Goal: Information Seeking & Learning: Compare options

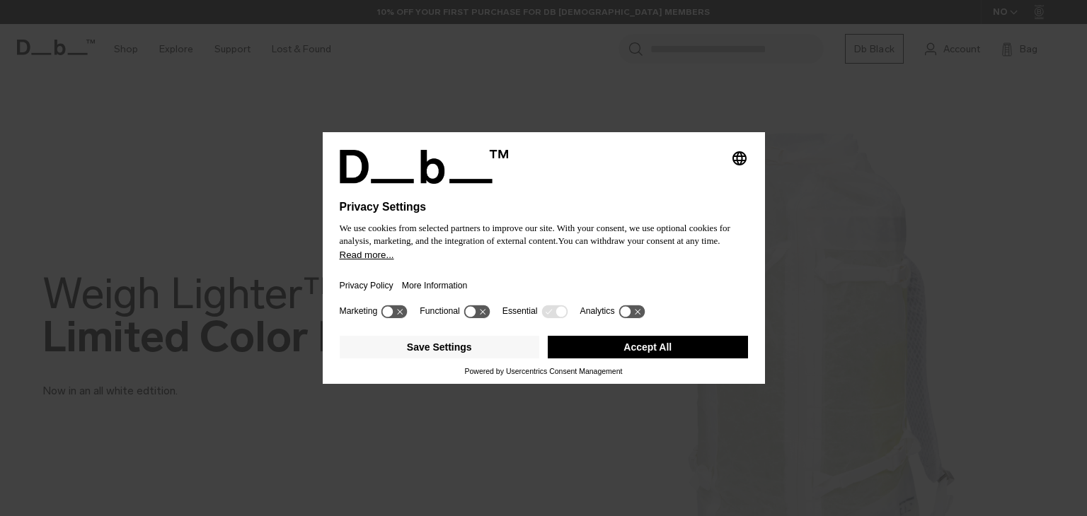
click at [490, 269] on div "Privacy Policy More Information" at bounding box center [544, 281] width 408 height 41
click at [570, 349] on button "Accept All" at bounding box center [648, 347] width 200 height 23
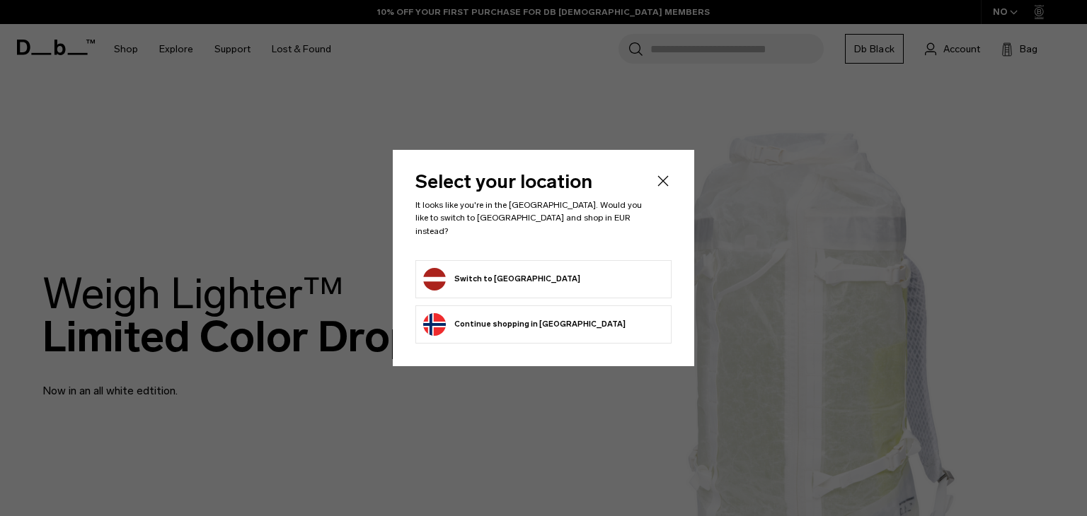
click at [480, 271] on button "Switch to Latvia" at bounding box center [501, 279] width 157 height 23
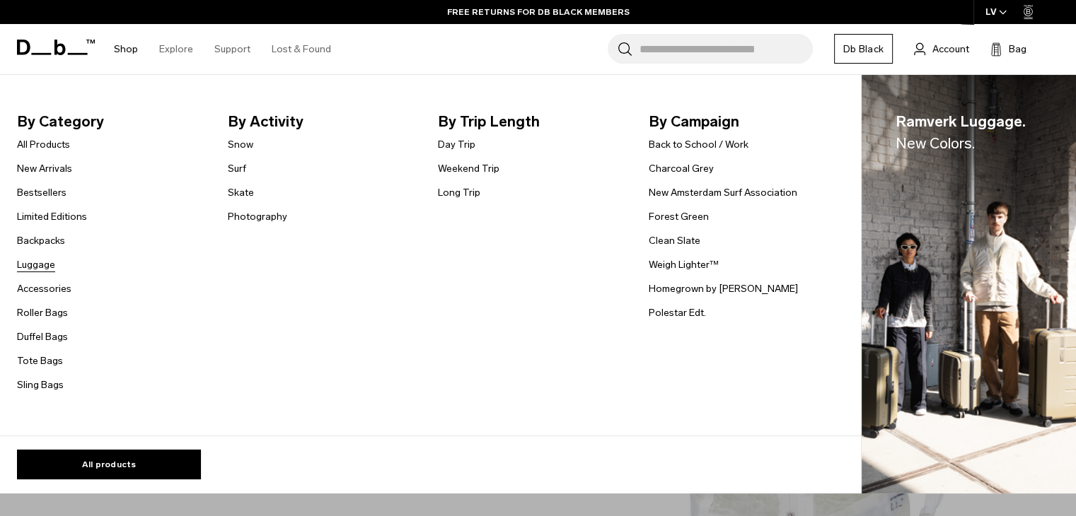
click at [51, 267] on link "Luggage" at bounding box center [36, 265] width 38 height 15
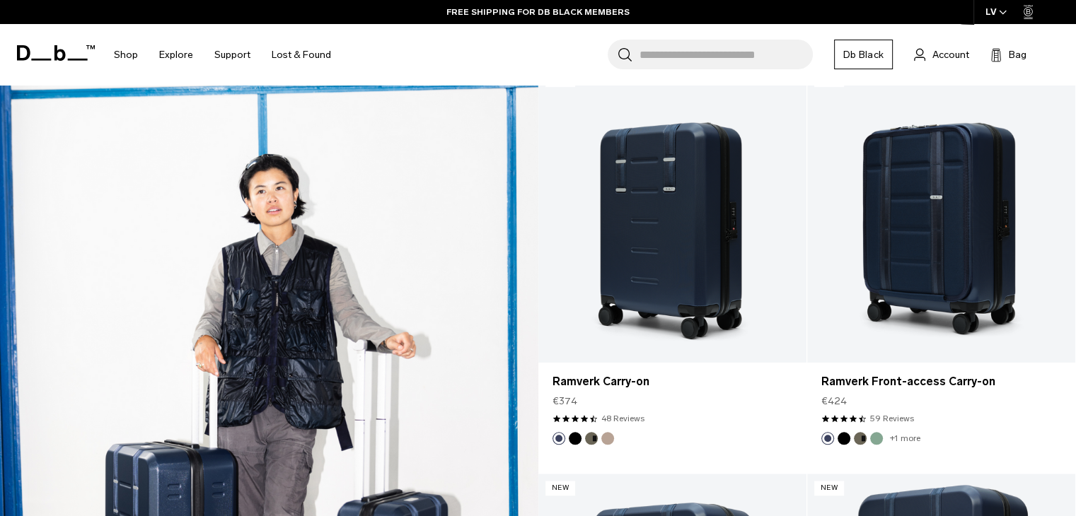
scroll to position [1118, 0]
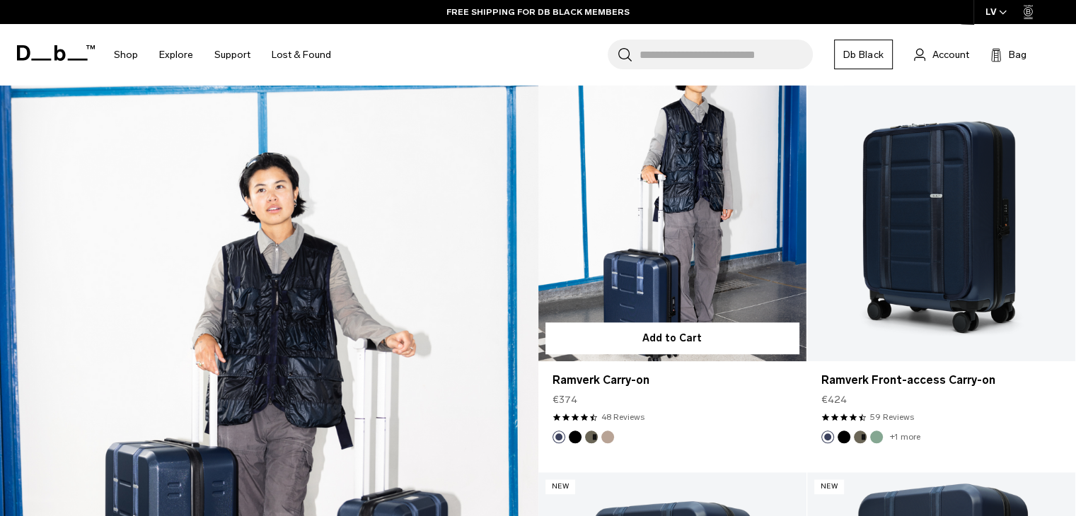
click at [665, 238] on link "Ramverk Carry-on" at bounding box center [672, 213] width 268 height 298
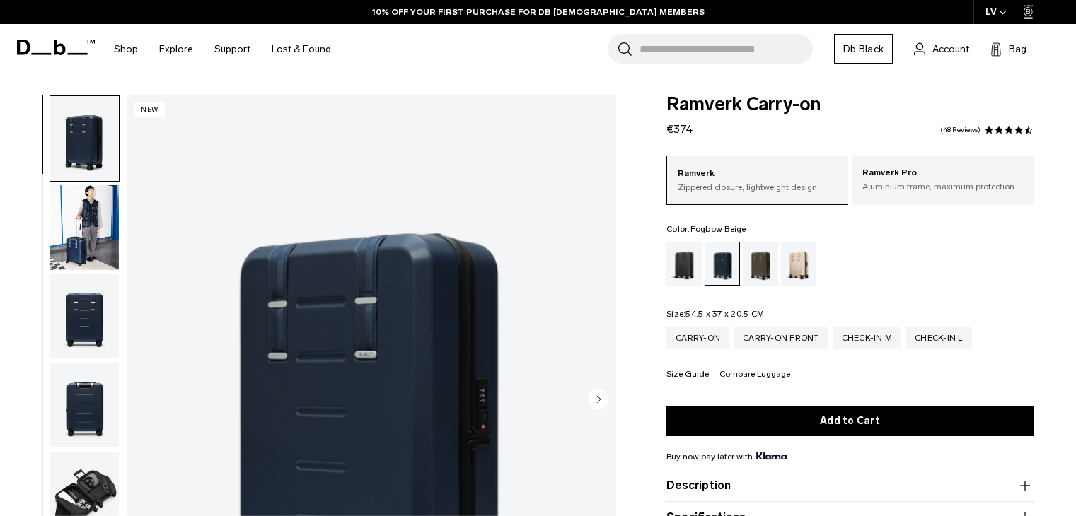
click at [803, 255] on div "Fogbow Beige" at bounding box center [799, 264] width 36 height 44
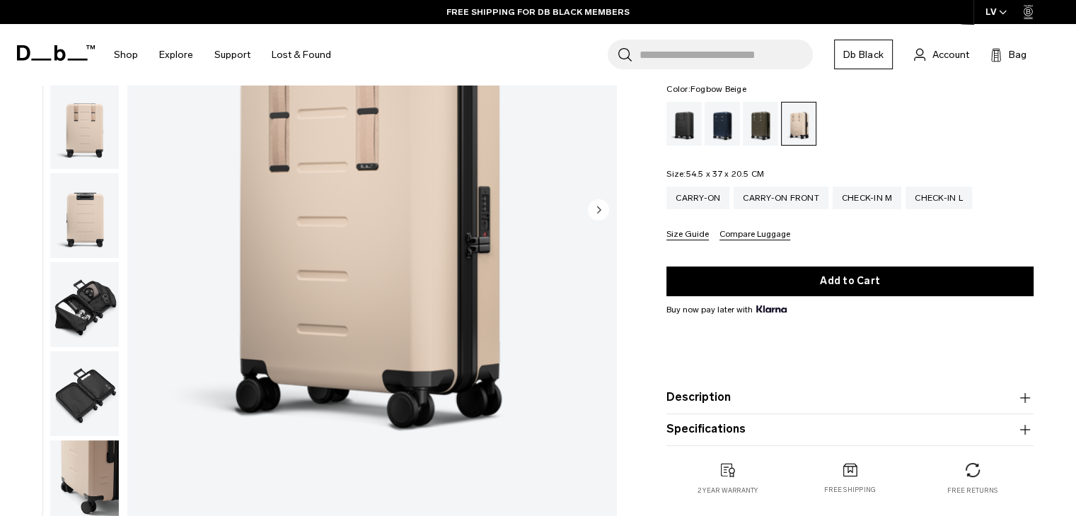
scroll to position [194, 0]
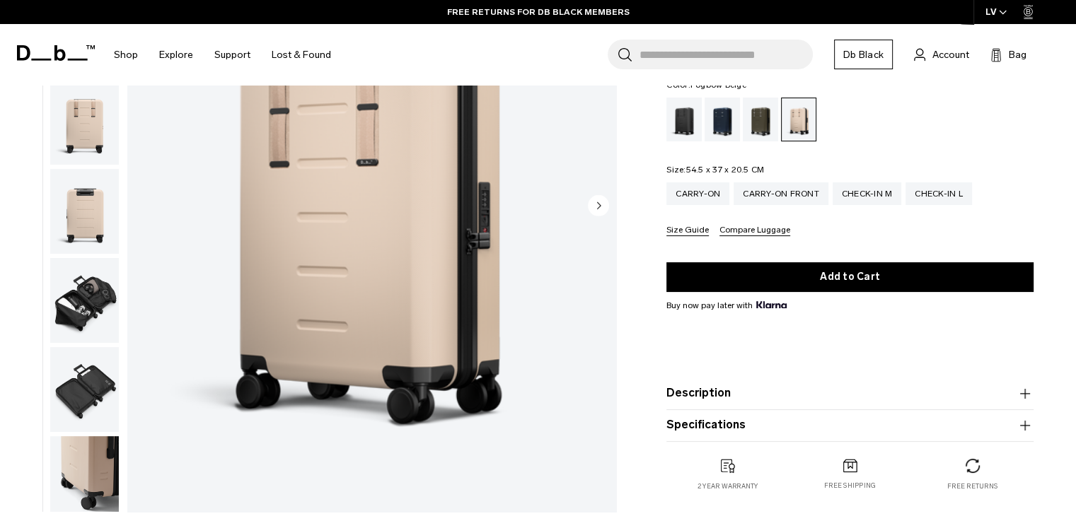
click at [100, 296] on img "button" at bounding box center [84, 300] width 69 height 85
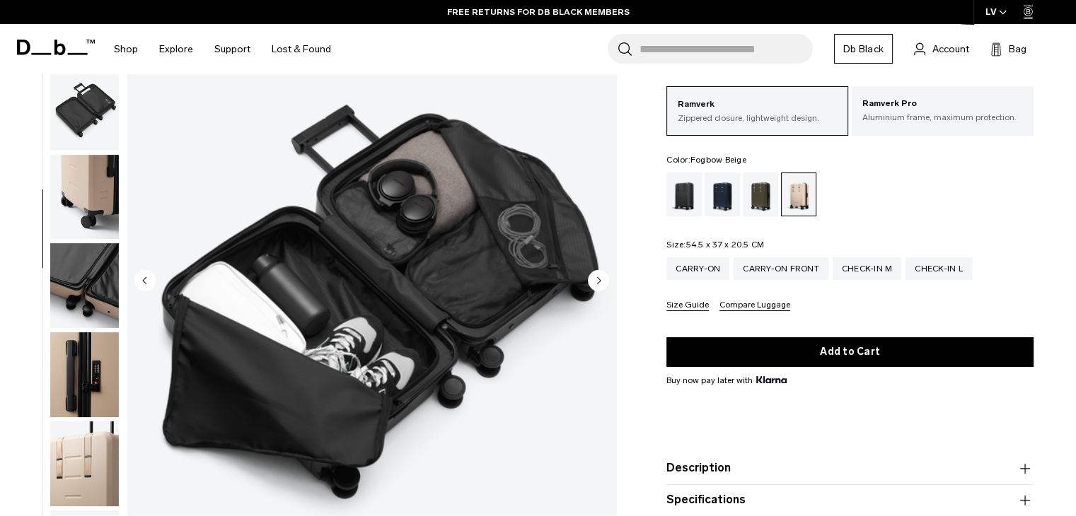
scroll to position [110, 0]
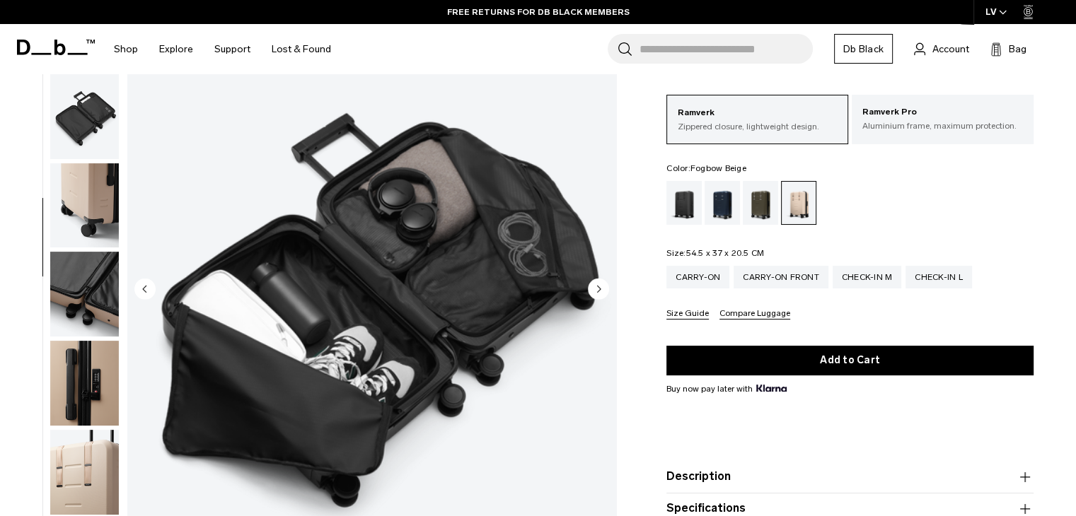
click at [591, 291] on circle "Next slide" at bounding box center [598, 288] width 21 height 21
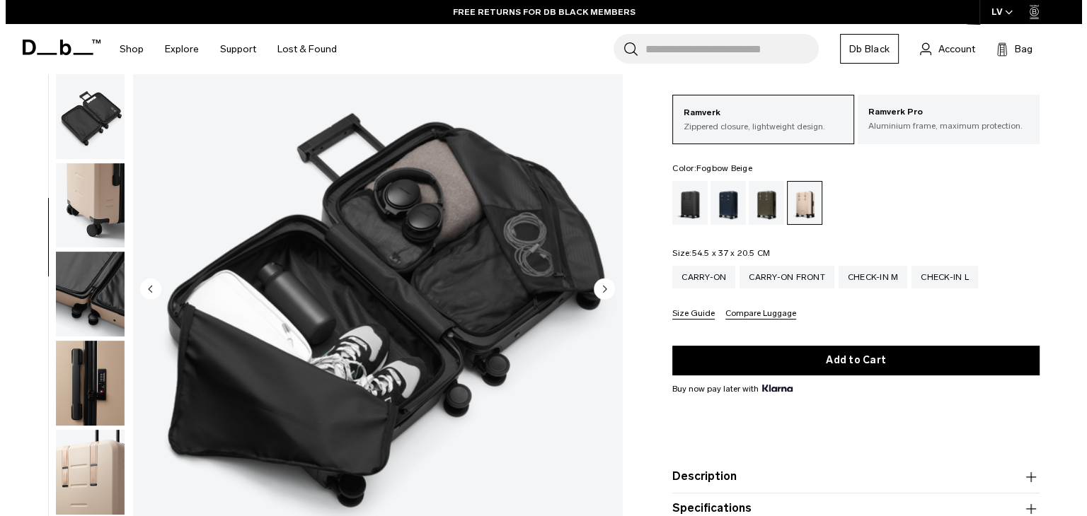
scroll to position [366, 0]
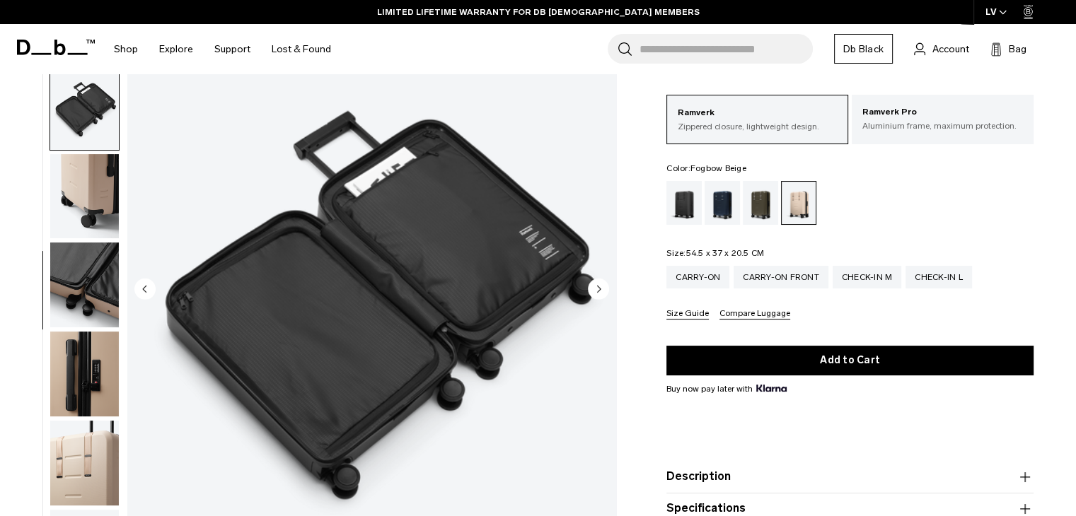
click at [591, 291] on circle "Next slide" at bounding box center [598, 288] width 21 height 21
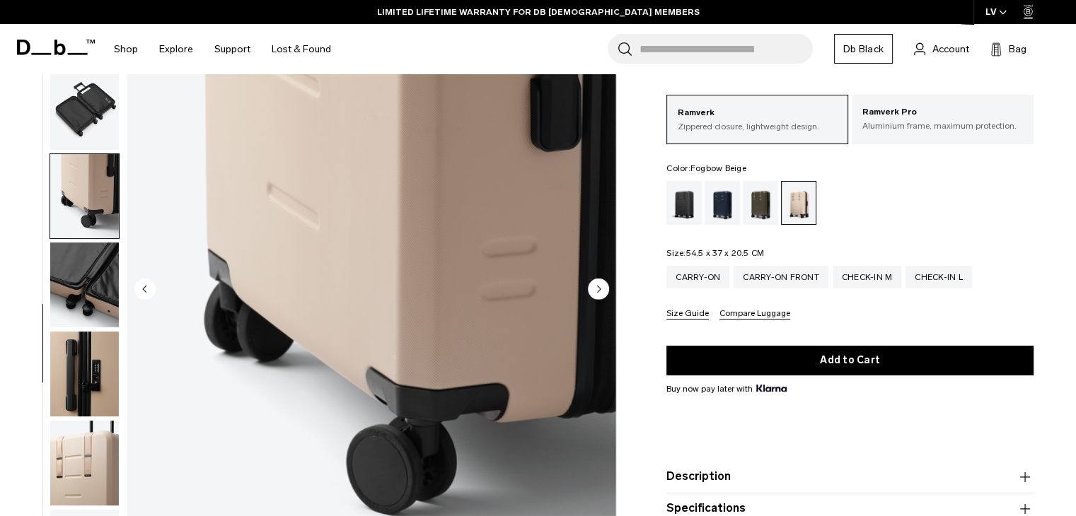
click at [591, 291] on circle "Next slide" at bounding box center [598, 288] width 21 height 21
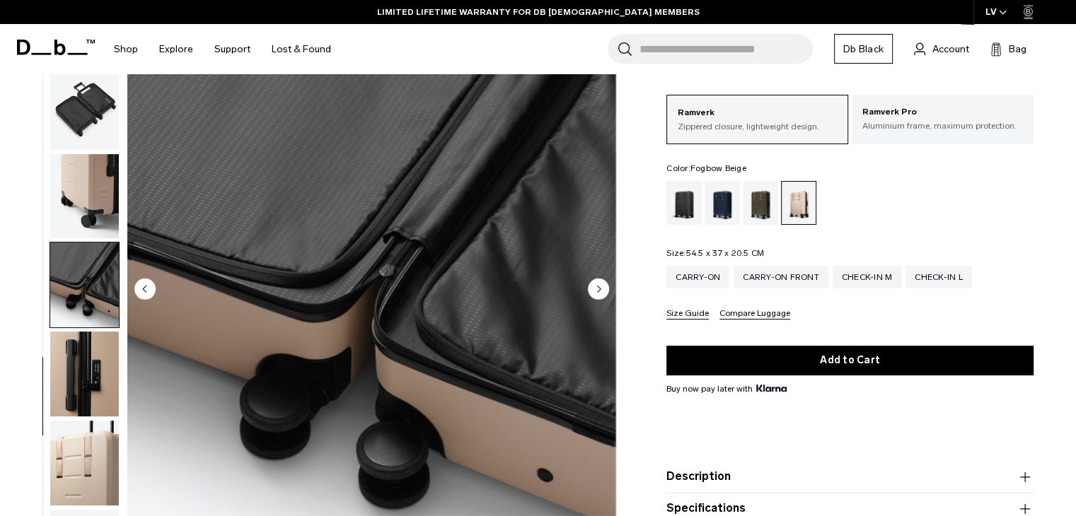
click at [591, 291] on circle "Next slide" at bounding box center [598, 288] width 21 height 21
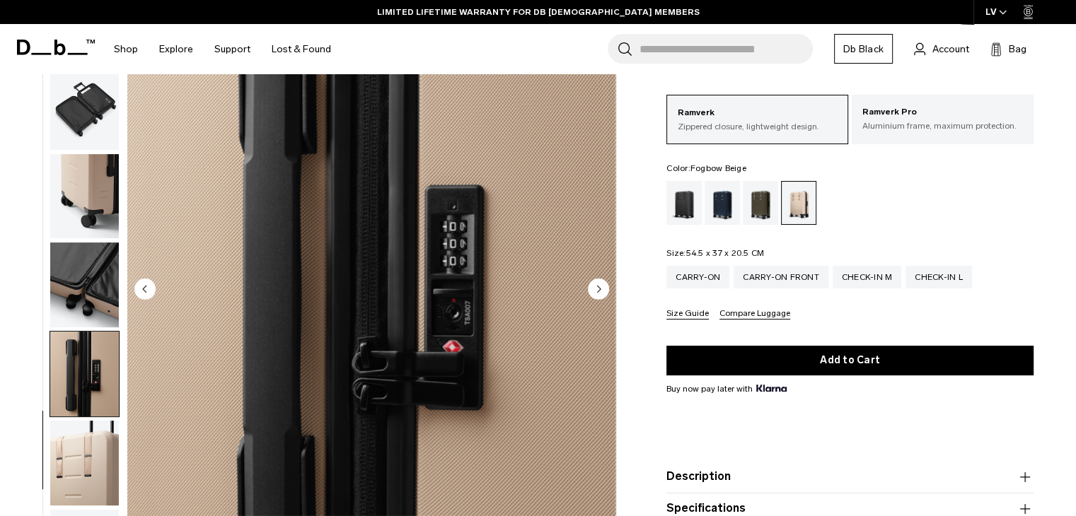
click at [591, 291] on circle "Next slide" at bounding box center [598, 288] width 21 height 21
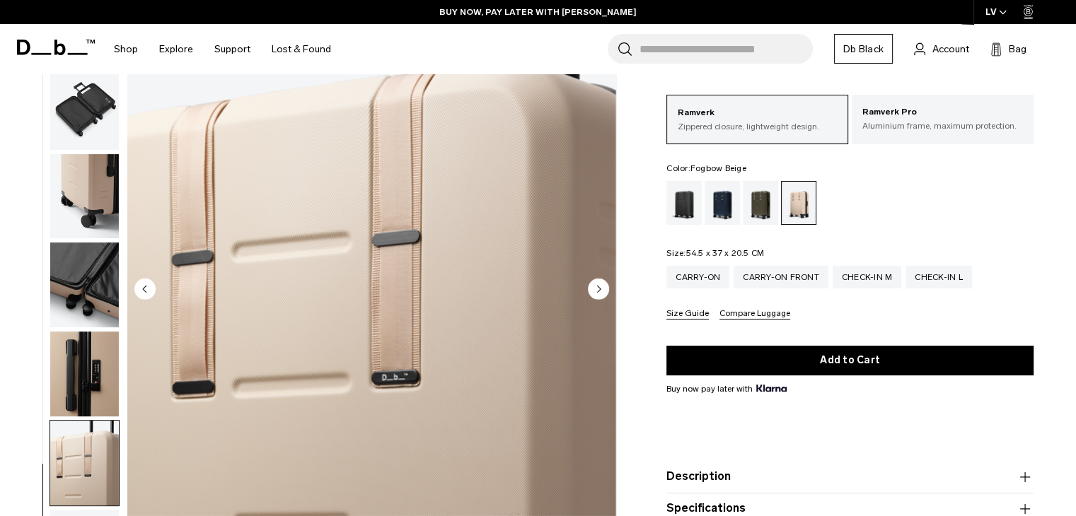
click at [591, 291] on circle "Next slide" at bounding box center [598, 288] width 21 height 21
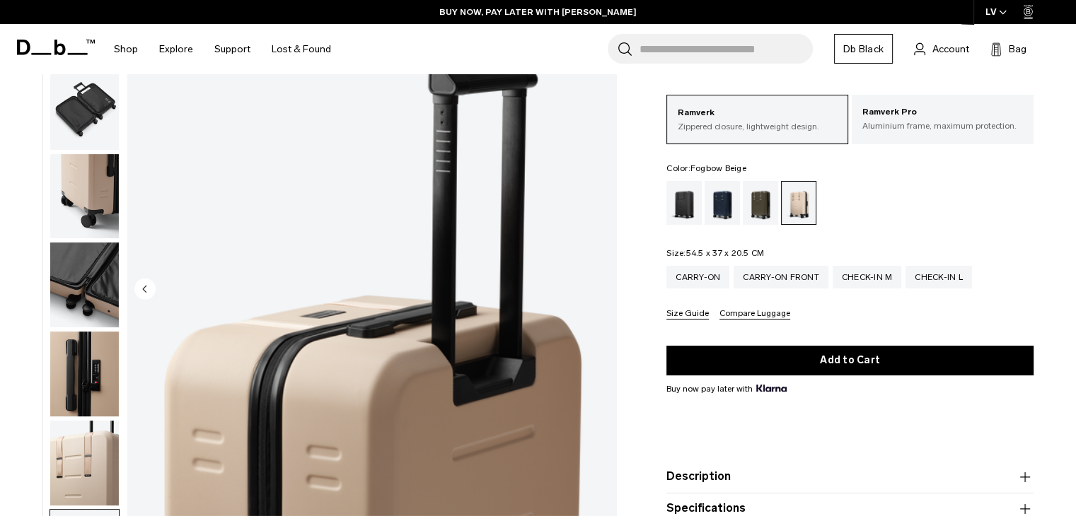
click at [591, 291] on img "11 / 11" at bounding box center [371, 290] width 489 height 611
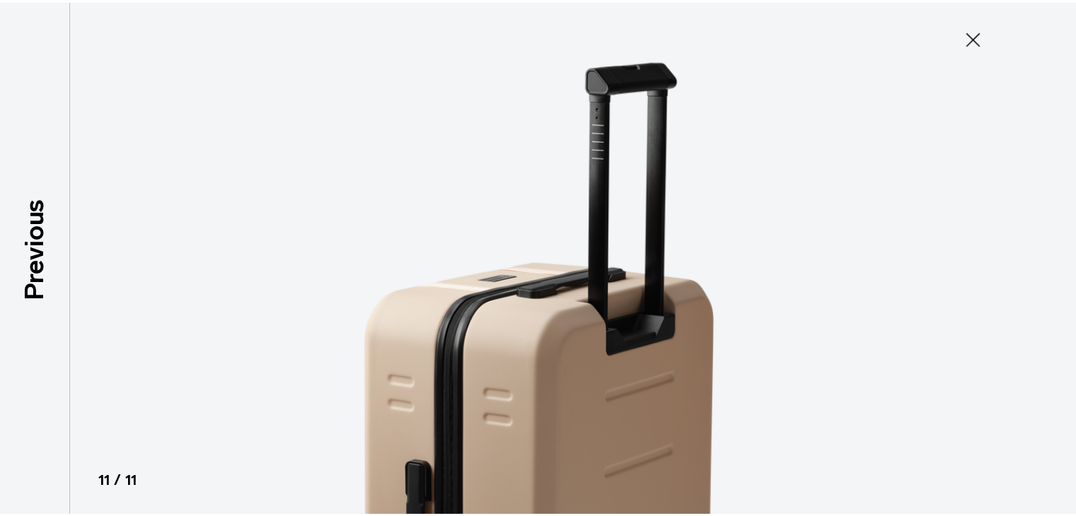
scroll to position [358, 0]
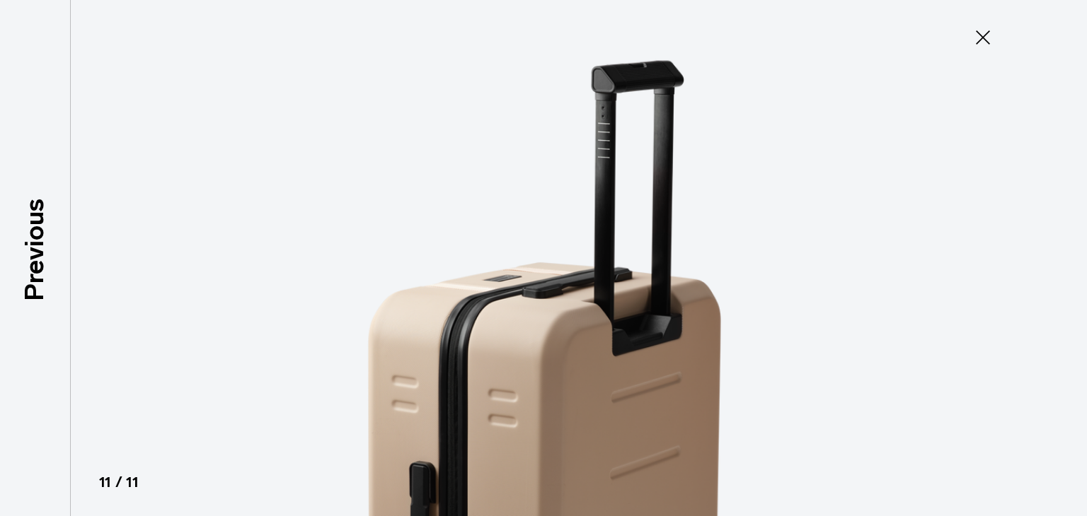
click at [980, 29] on icon at bounding box center [982, 37] width 23 height 23
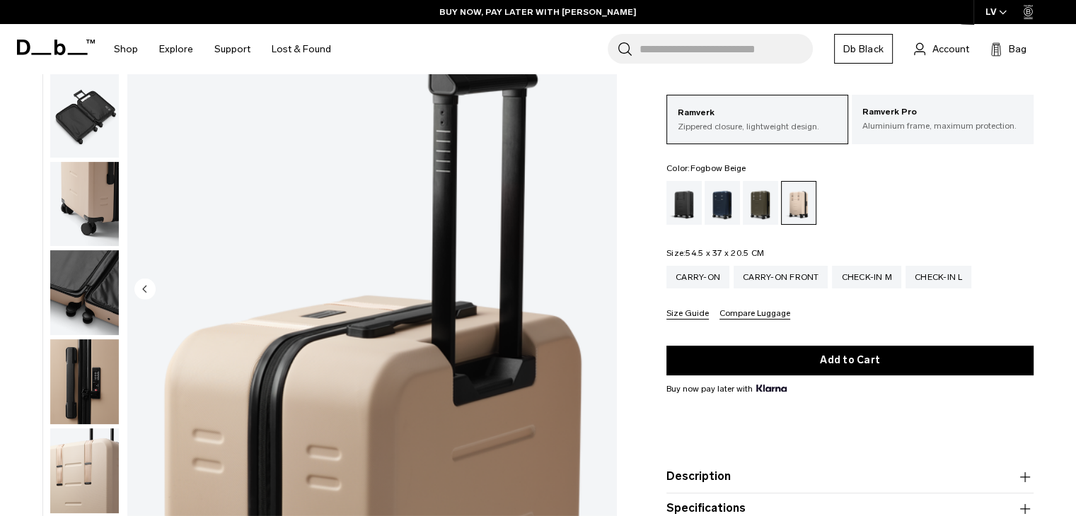
scroll to position [366, 0]
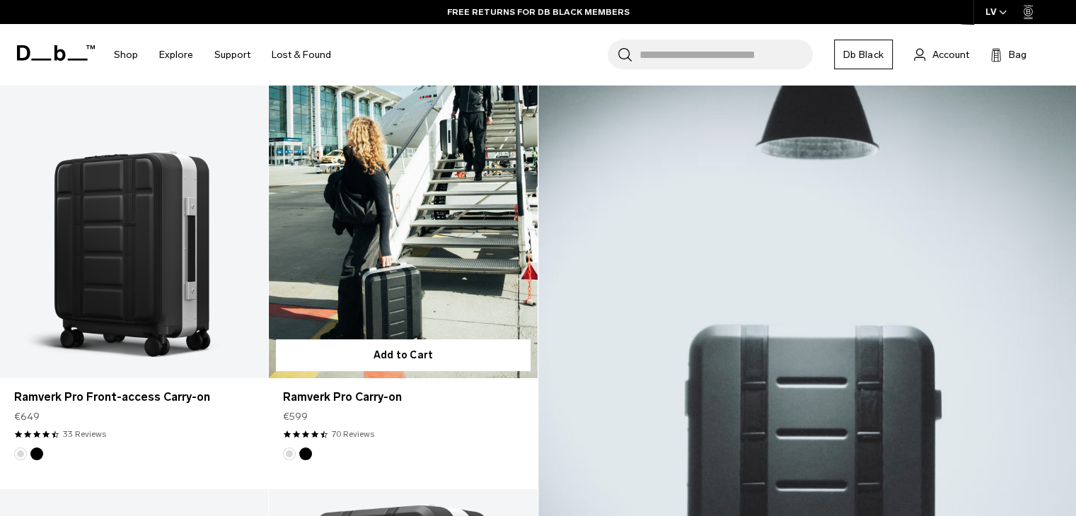
scroll to position [283, 0]
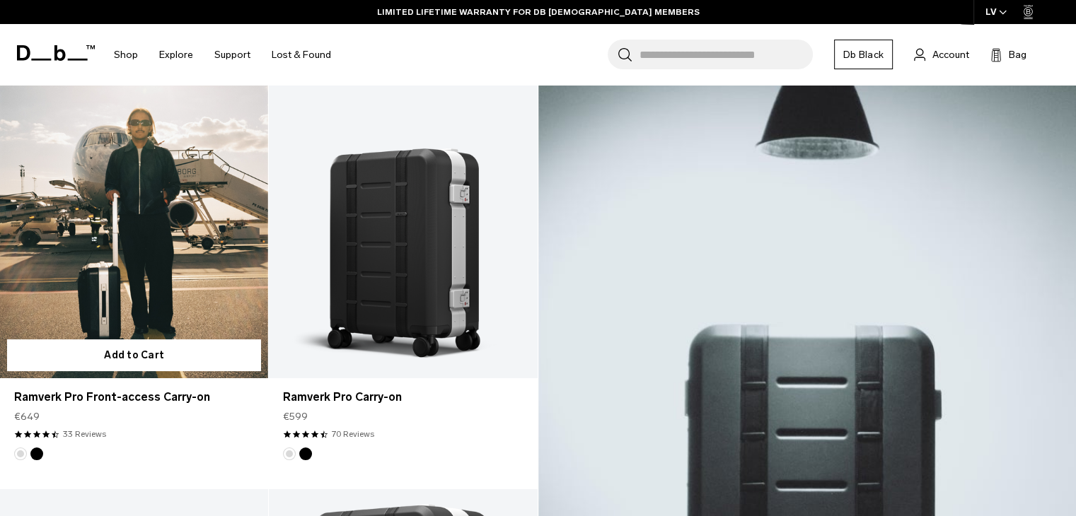
click at [158, 299] on link "Ramverk Pro Front-access Carry-on" at bounding box center [134, 229] width 268 height 298
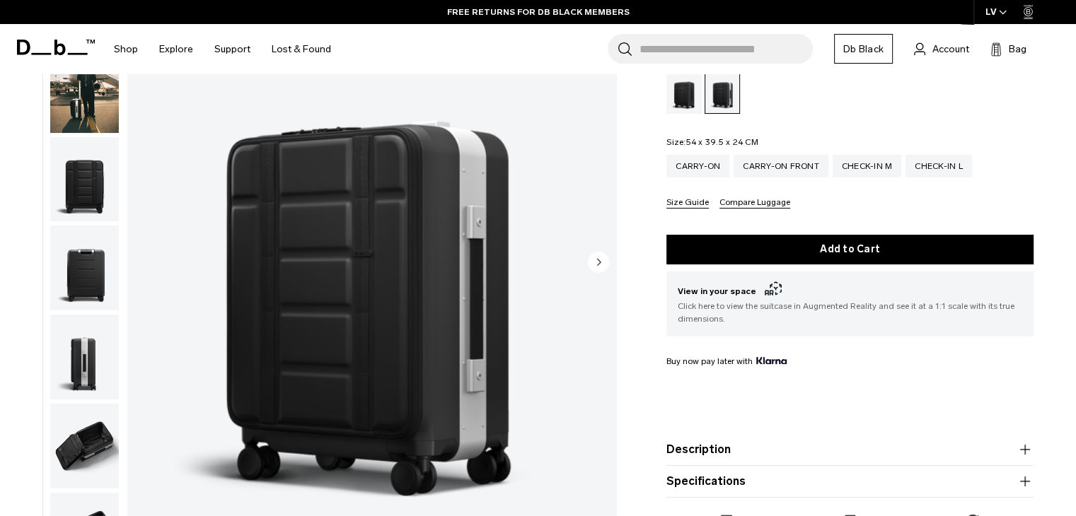
scroll to position [173, 0]
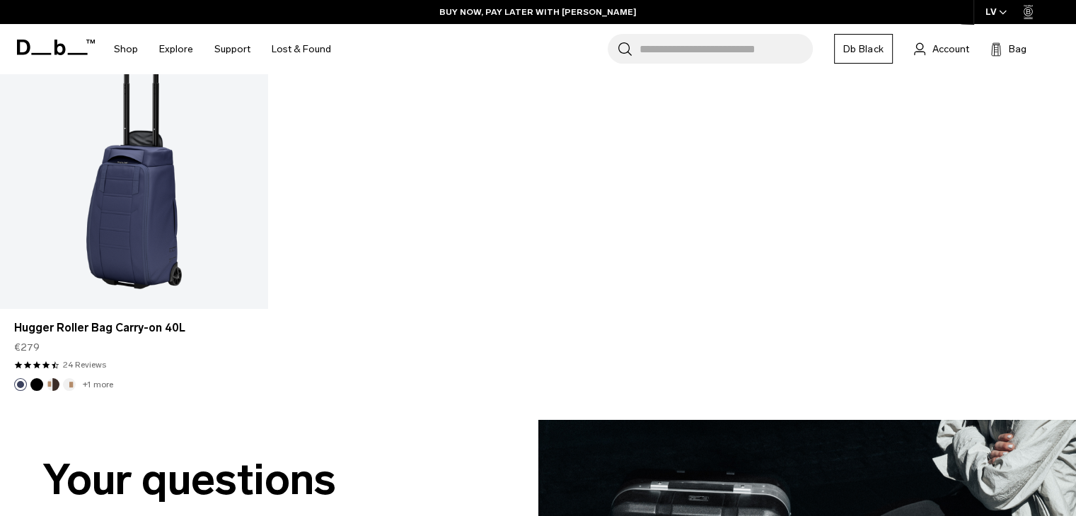
scroll to position [5561, 0]
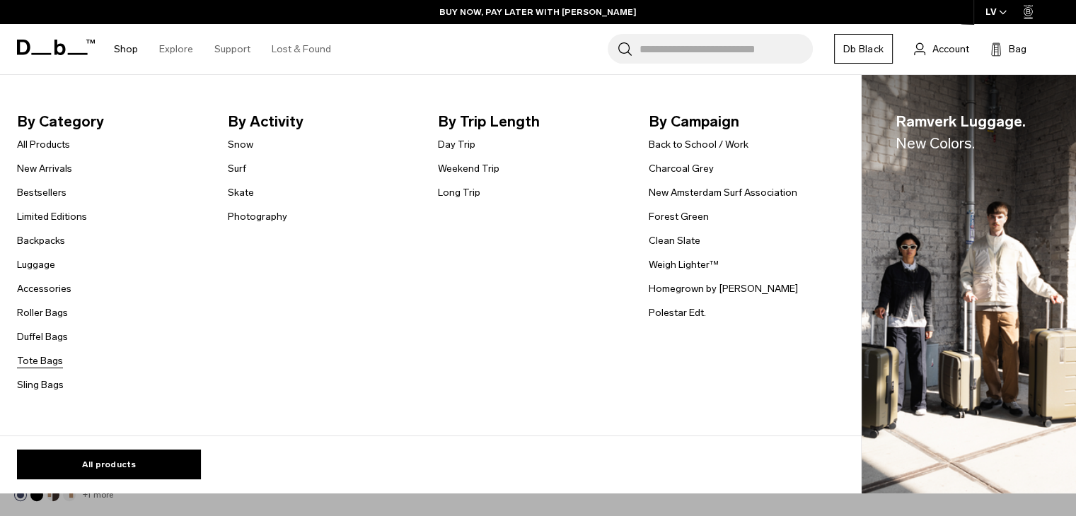
click at [43, 361] on link "Tote Bags" at bounding box center [40, 361] width 46 height 15
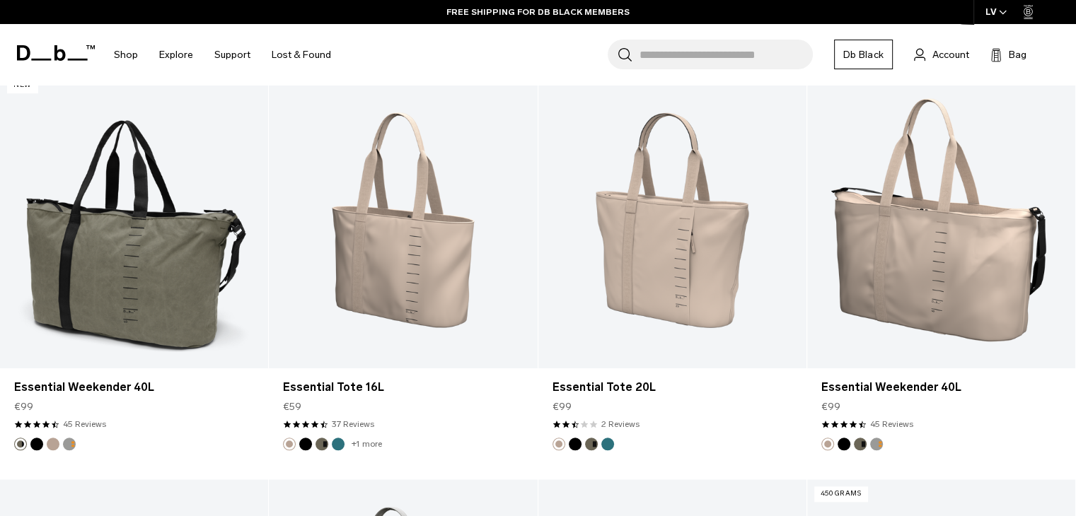
scroll to position [1112, 0]
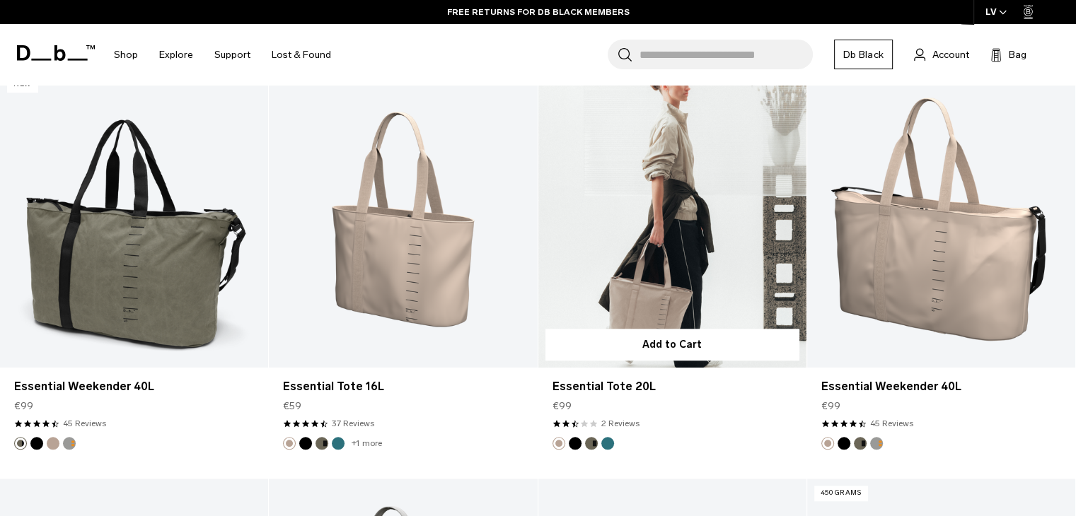
click at [691, 213] on link "Essential Tote 20L" at bounding box center [672, 219] width 268 height 298
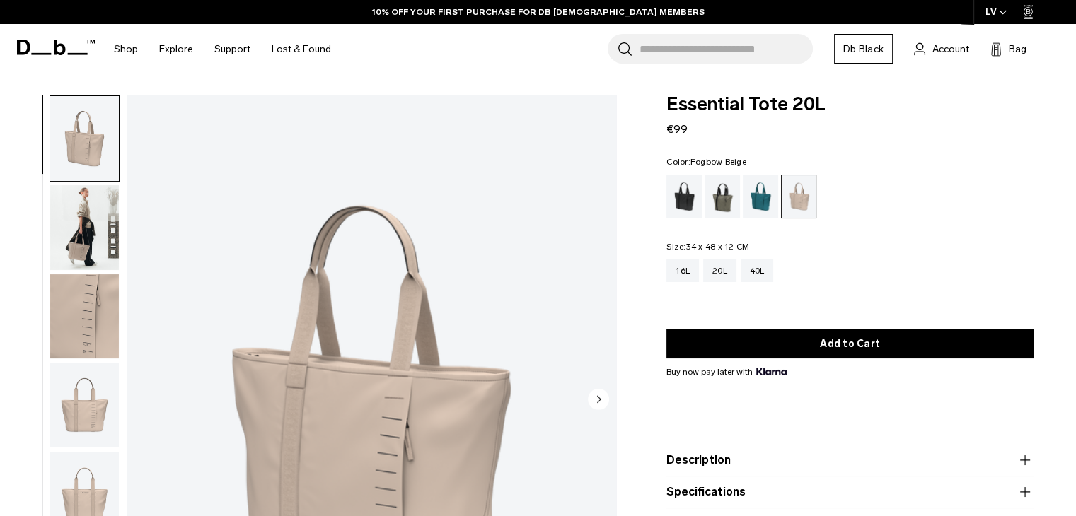
click at [87, 221] on img "button" at bounding box center [84, 227] width 69 height 85
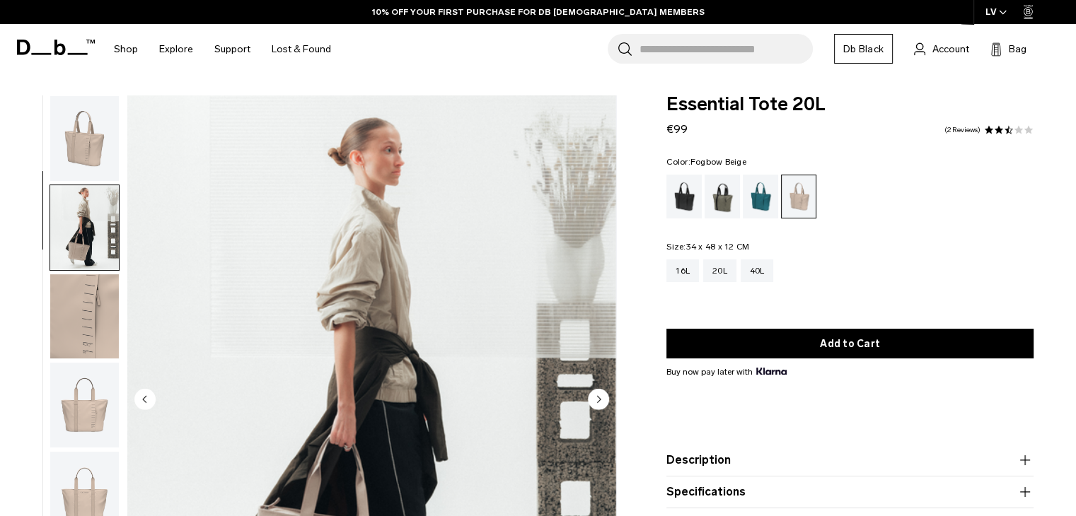
scroll to position [89, 0]
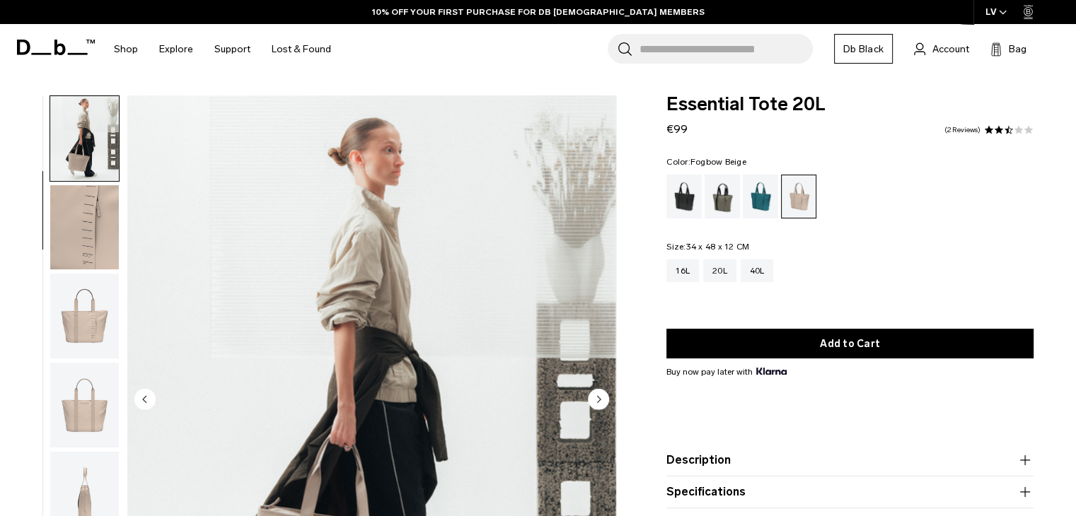
click at [96, 325] on img "button" at bounding box center [84, 316] width 69 height 85
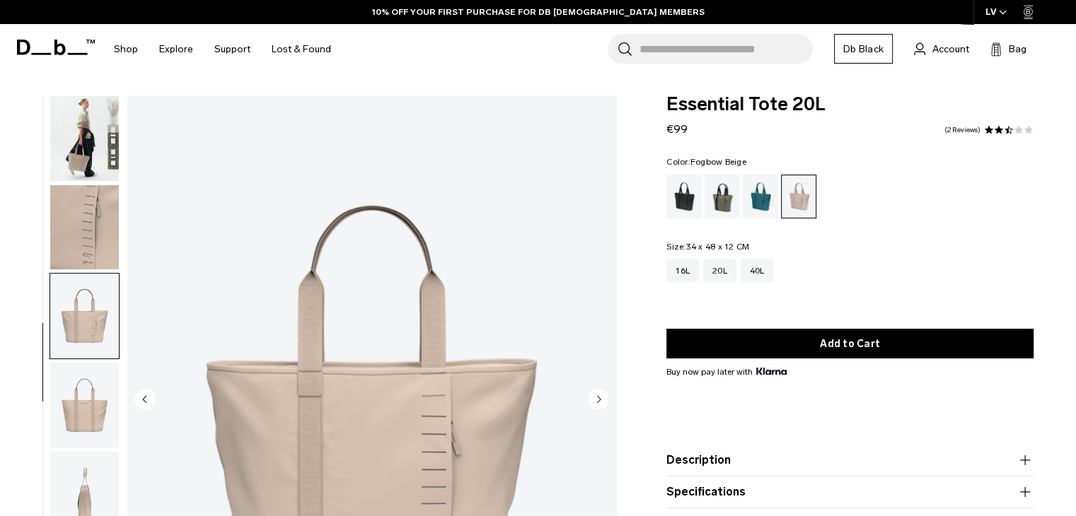
scroll to position [99, 0]
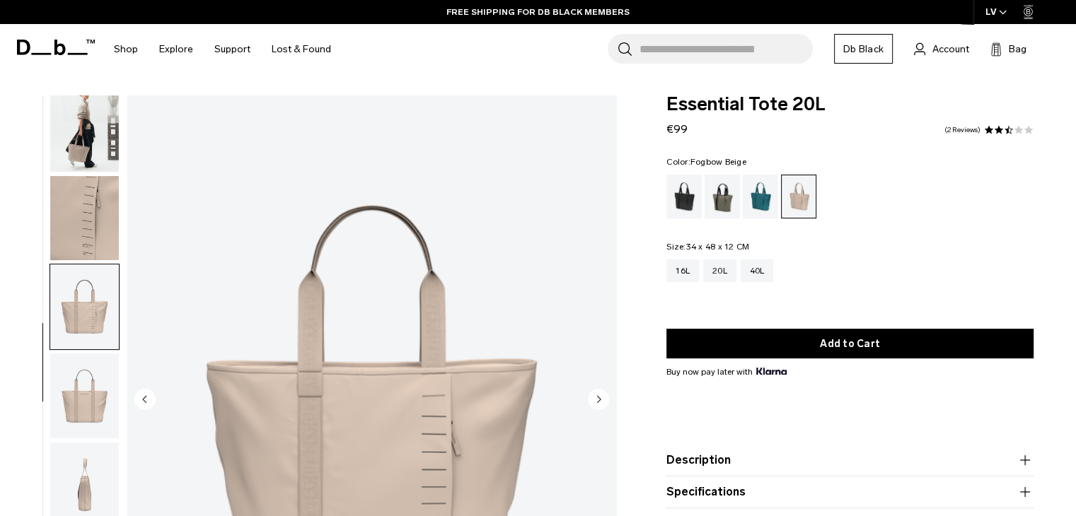
click at [102, 363] on img "button" at bounding box center [84, 396] width 69 height 85
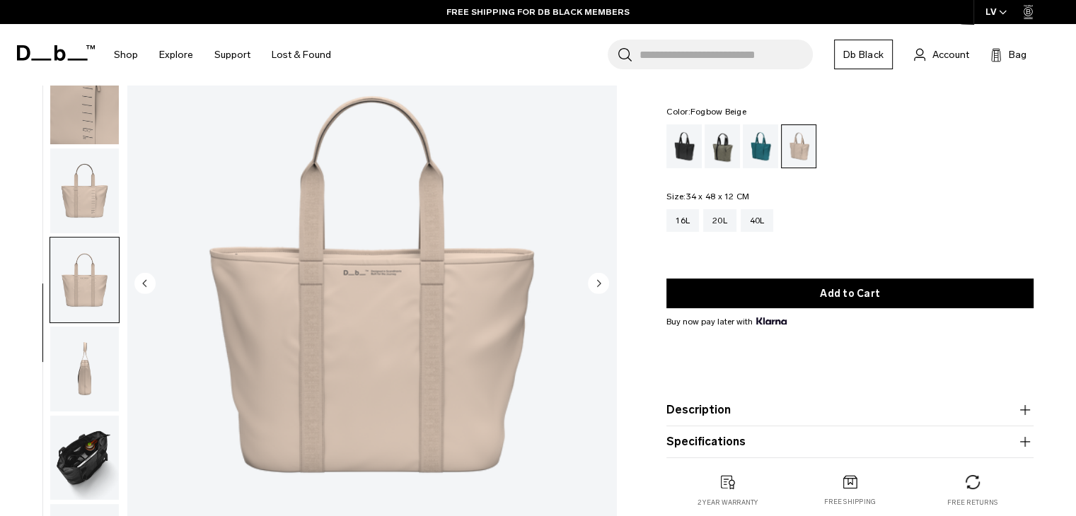
scroll to position [117, 0]
click at [76, 374] on img "button" at bounding box center [84, 367] width 69 height 85
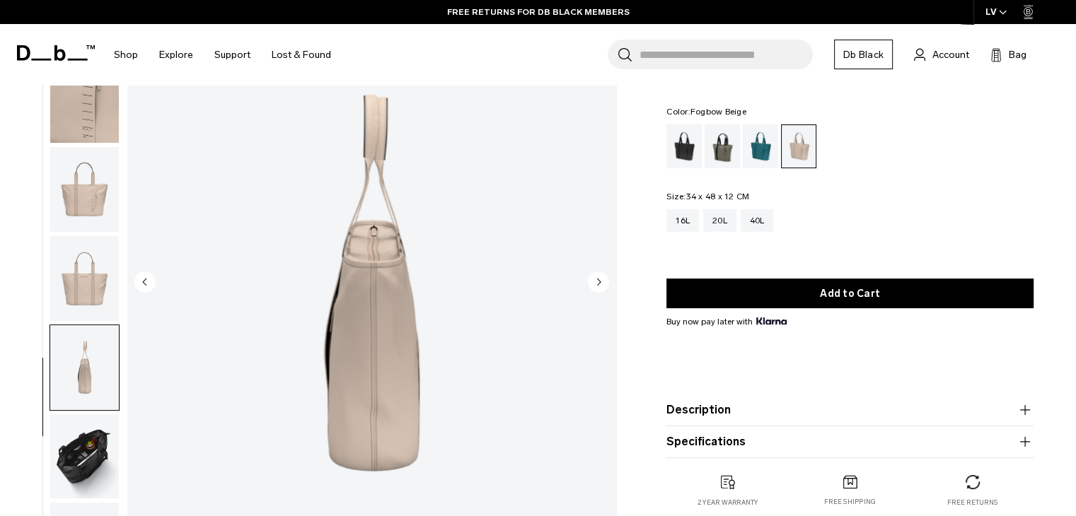
click at [91, 454] on img "button" at bounding box center [84, 457] width 69 height 85
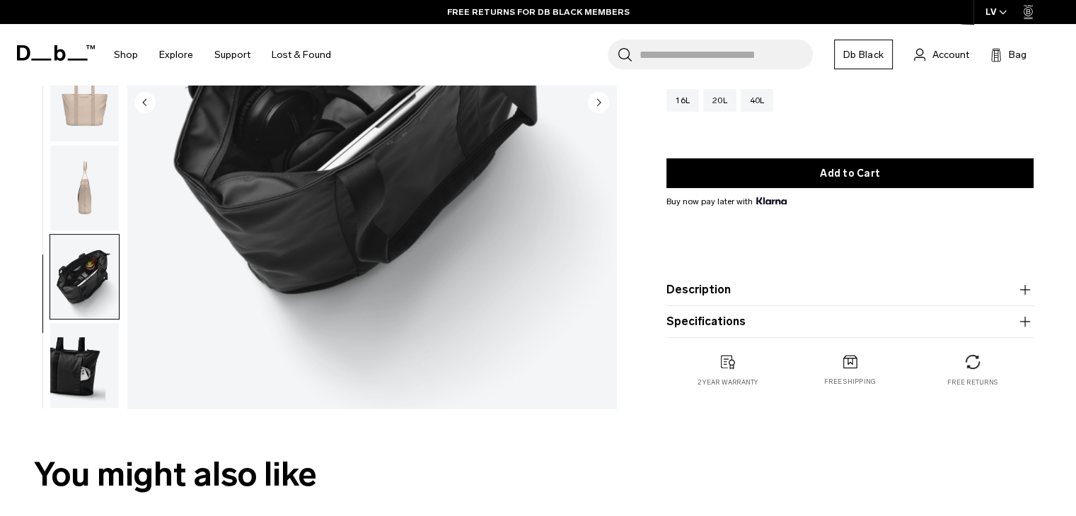
scroll to position [300, 0]
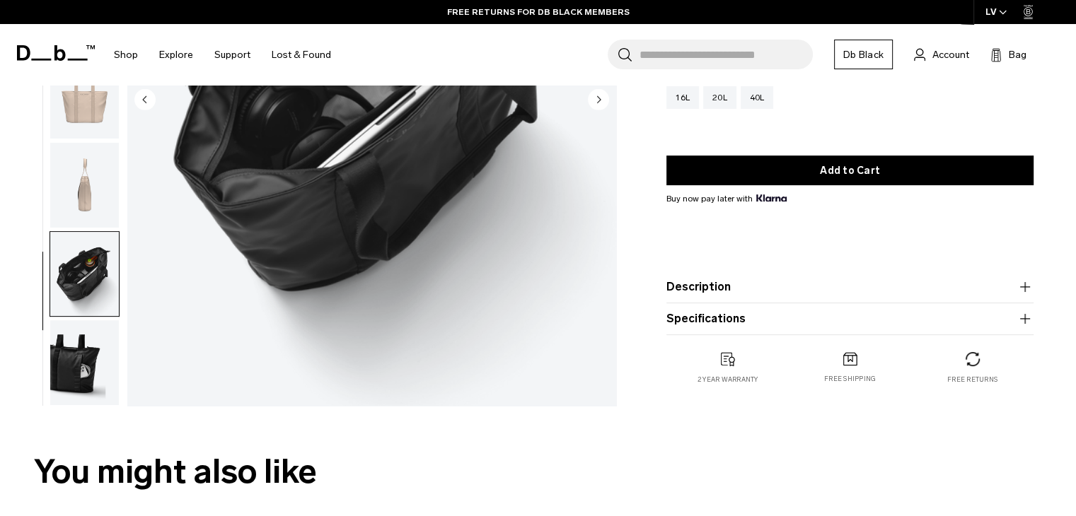
click at [76, 376] on img "button" at bounding box center [84, 363] width 69 height 85
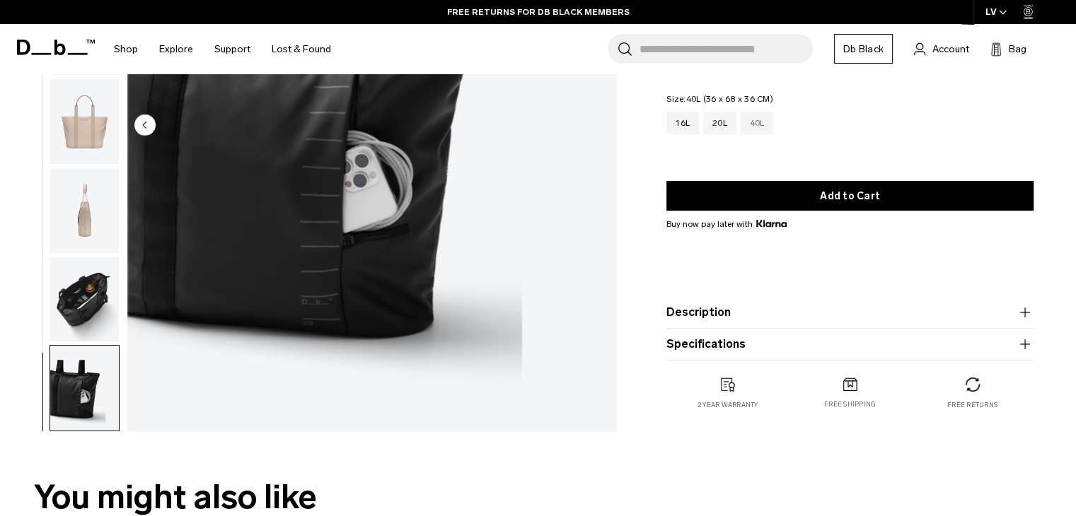
scroll to position [280, 0]
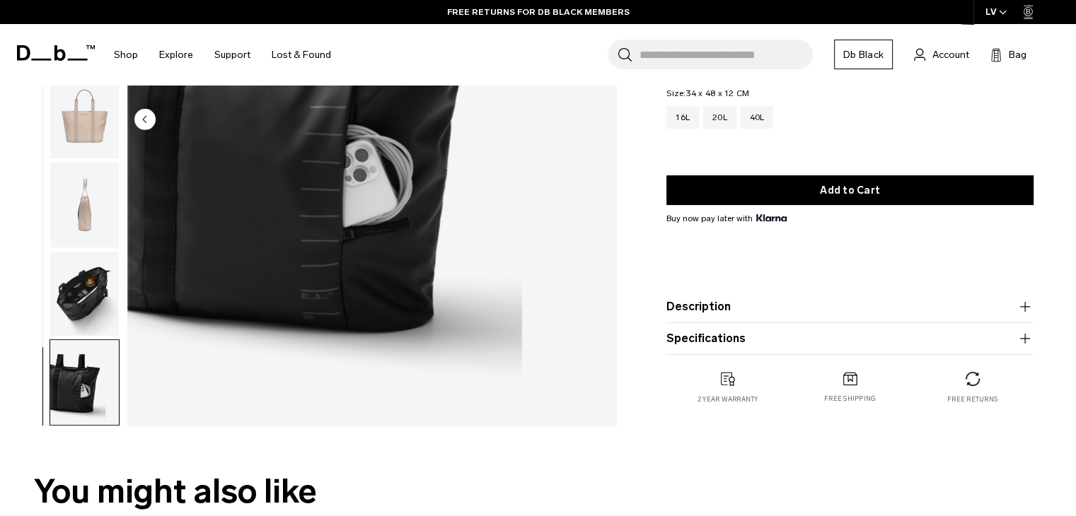
click at [740, 299] on button "Description" at bounding box center [849, 307] width 367 height 17
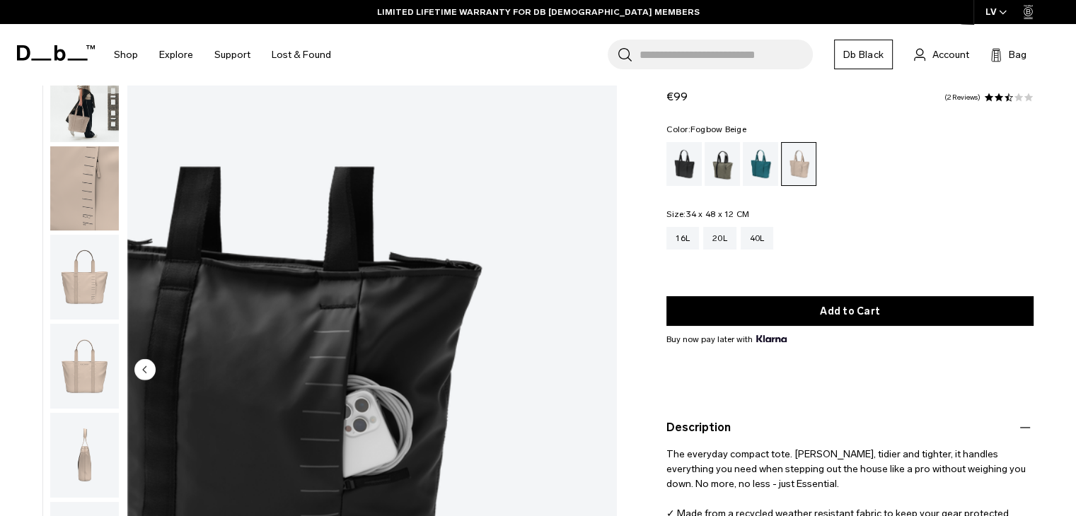
scroll to position [0, 0]
